Goal: Information Seeking & Learning: Find specific fact

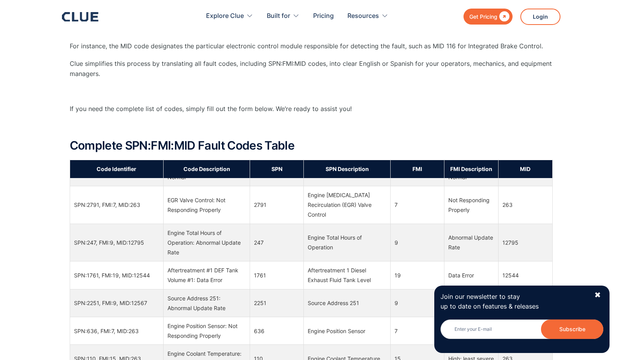
scroll to position [3944, 0]
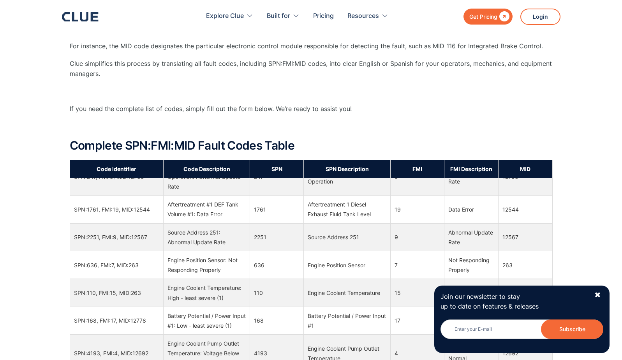
click at [44, 242] on div "What Does SPN Mean? (Can be changed) SPN refers to Suspect Parameter Numbers. ‍…" at bounding box center [311, 242] width 622 height 1069
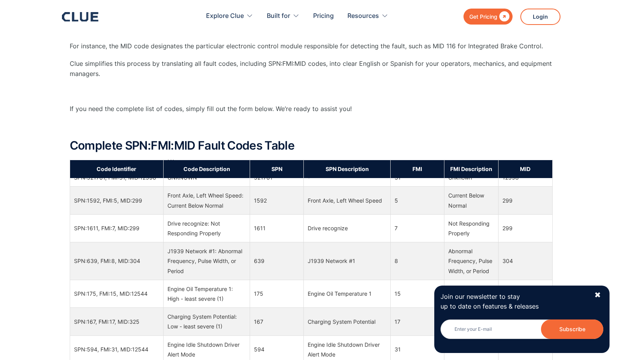
scroll to position [4904, 0]
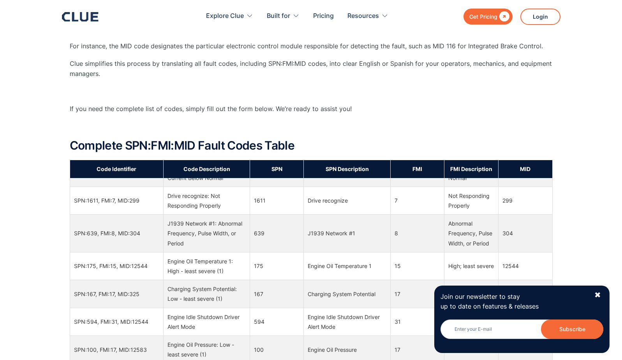
click at [19, 160] on div "What Does SPN Mean? (Can be changed) SPN refers to Suspect Parameter Numbers. ‍…" at bounding box center [311, 242] width 622 height 1069
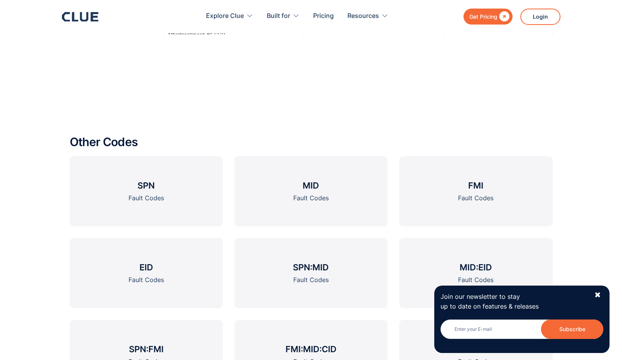
scroll to position [1193, 0]
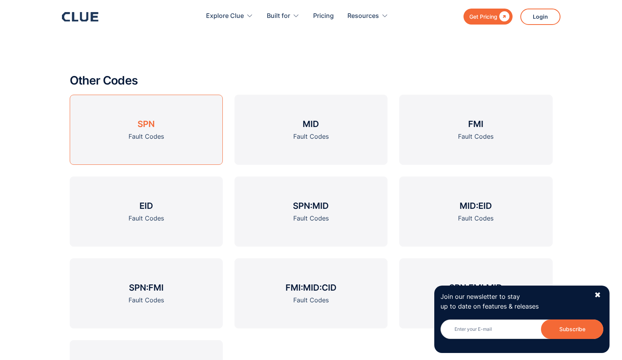
click at [146, 122] on h3 "SPN" at bounding box center [145, 124] width 17 height 12
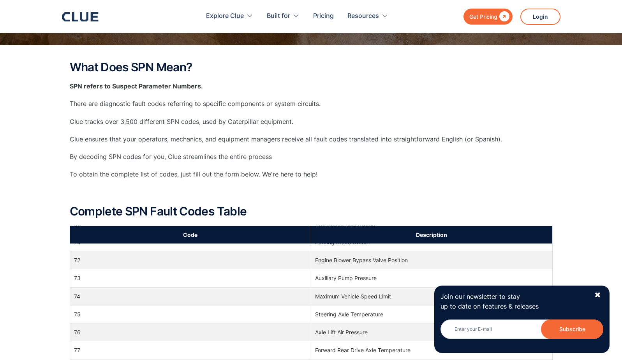
scroll to position [674, 0]
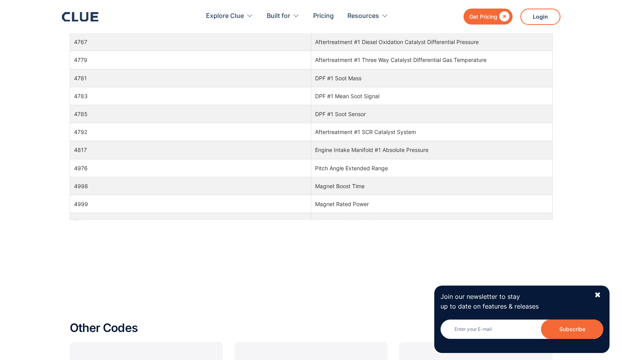
scroll to position [63266, 0]
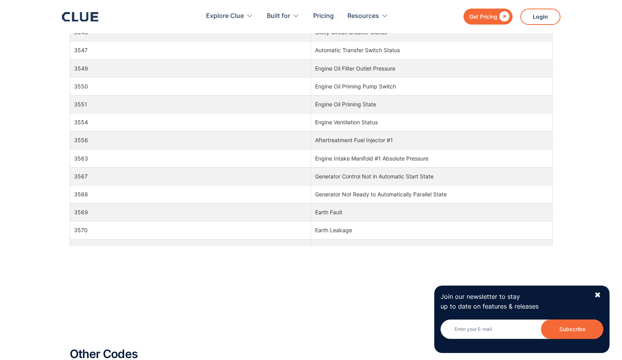
scroll to position [56833, 0]
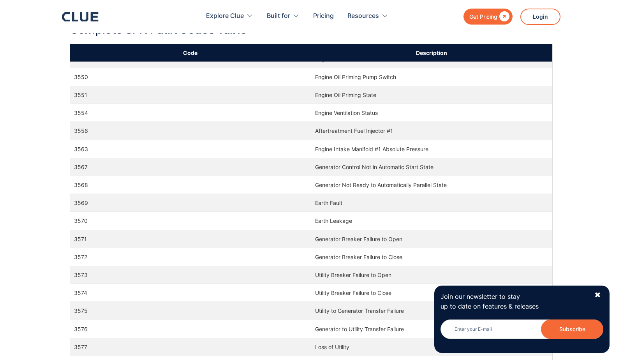
scroll to position [57171, 0]
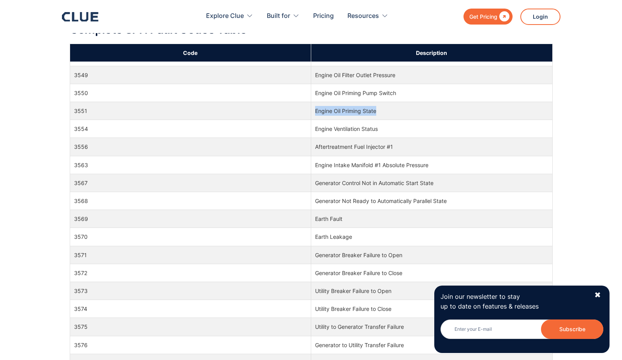
drag, startPoint x: 395, startPoint y: 112, endPoint x: 314, endPoint y: 111, distance: 81.4
click at [314, 111] on td "Engine Oil Priming State" at bounding box center [431, 111] width 241 height 18
copy td "Engine Oil Priming State"
